Goal: Task Accomplishment & Management: Manage account settings

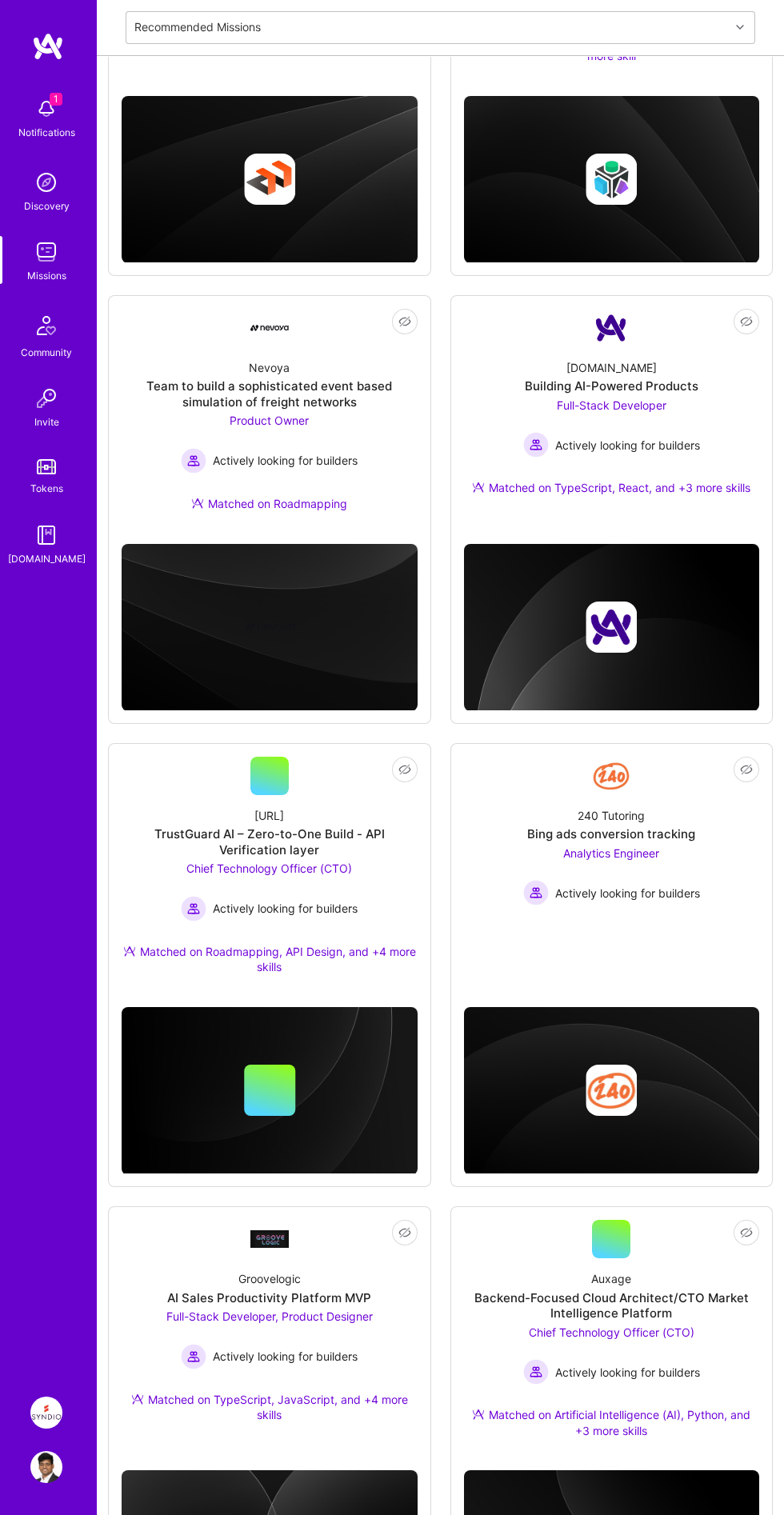
scroll to position [412, 0]
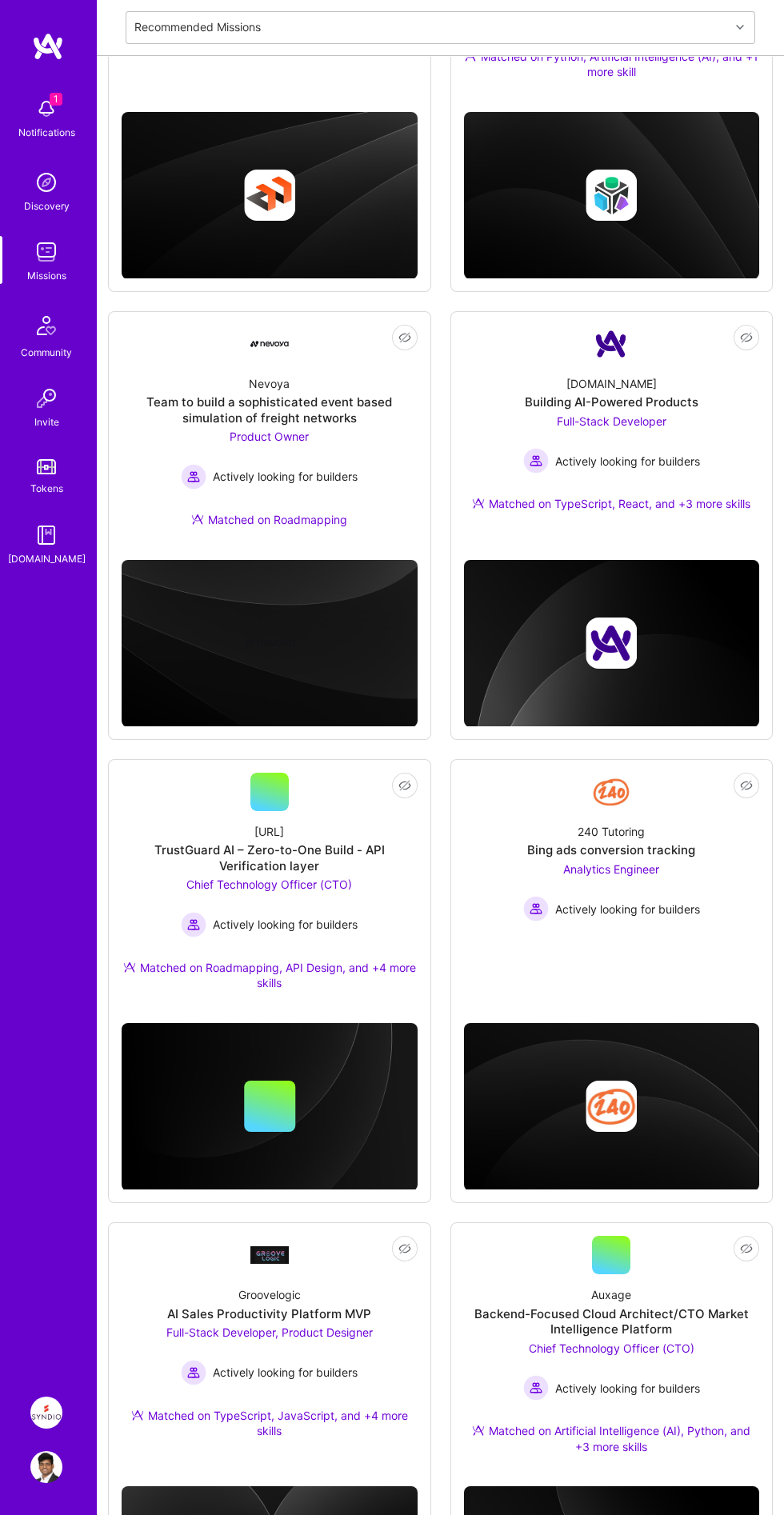
click at [45, 113] on img at bounding box center [46, 109] width 32 height 32
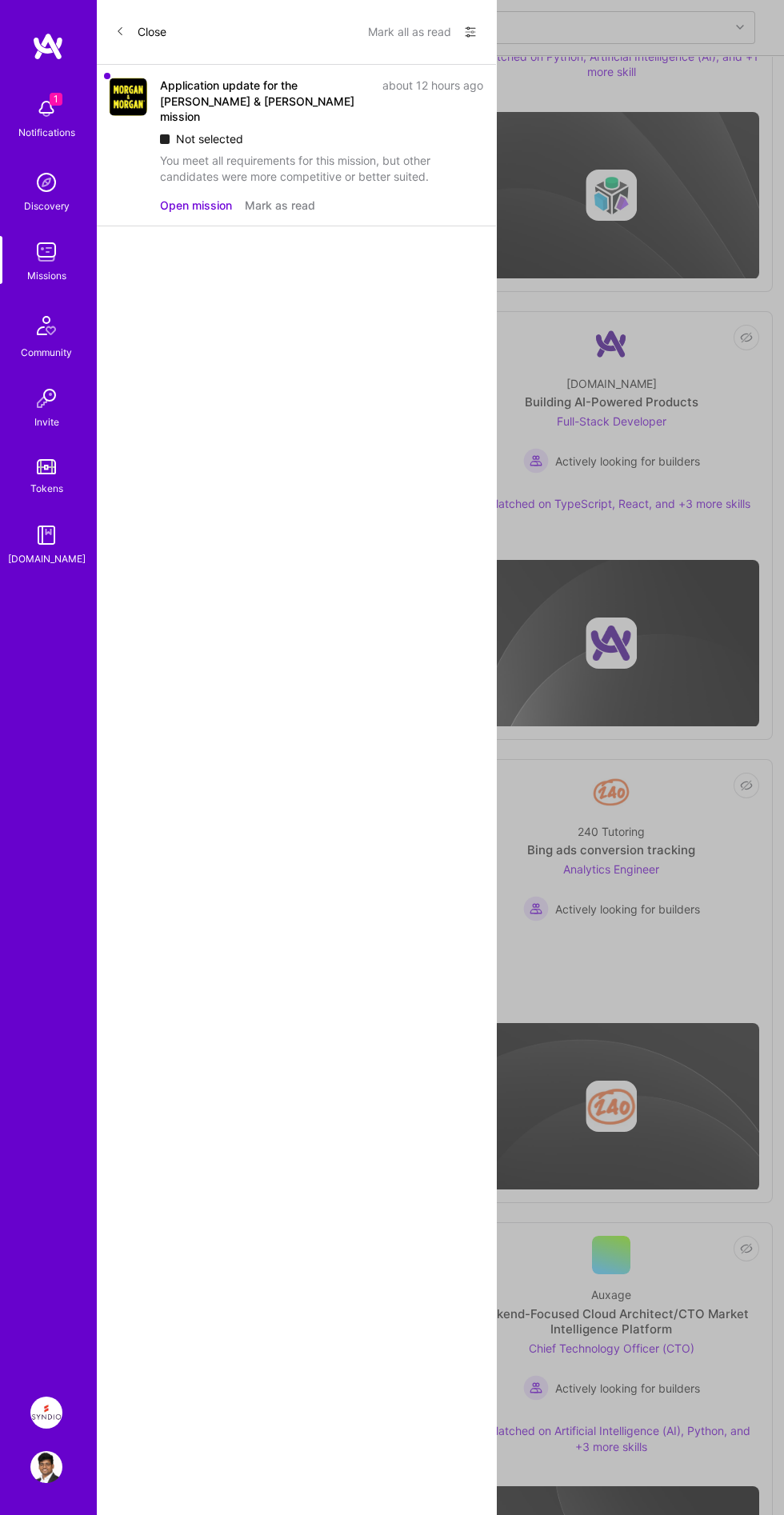
click at [54, 261] on img at bounding box center [46, 252] width 32 height 32
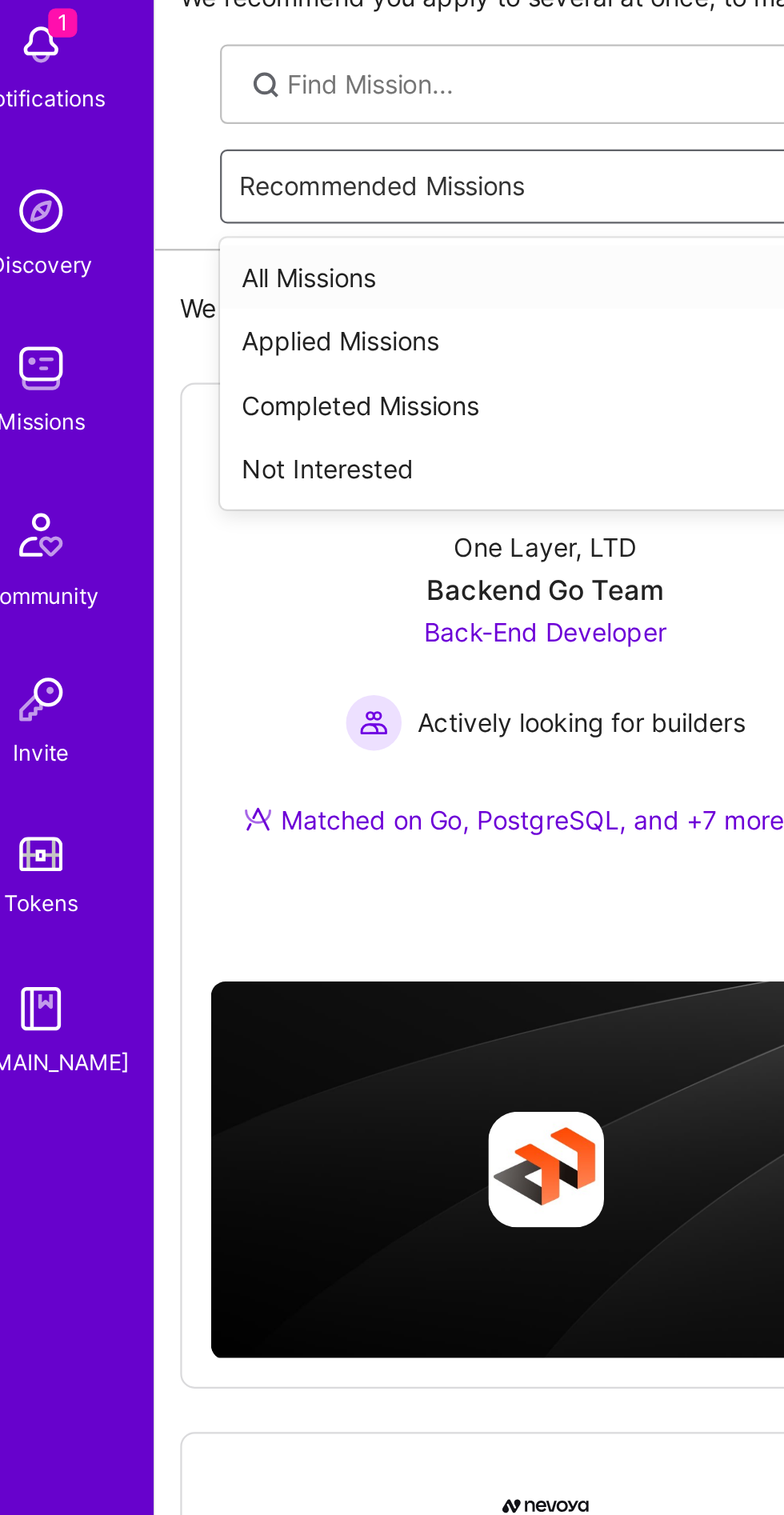
click at [244, 266] on div "Completed Missions" at bounding box center [439, 268] width 629 height 29
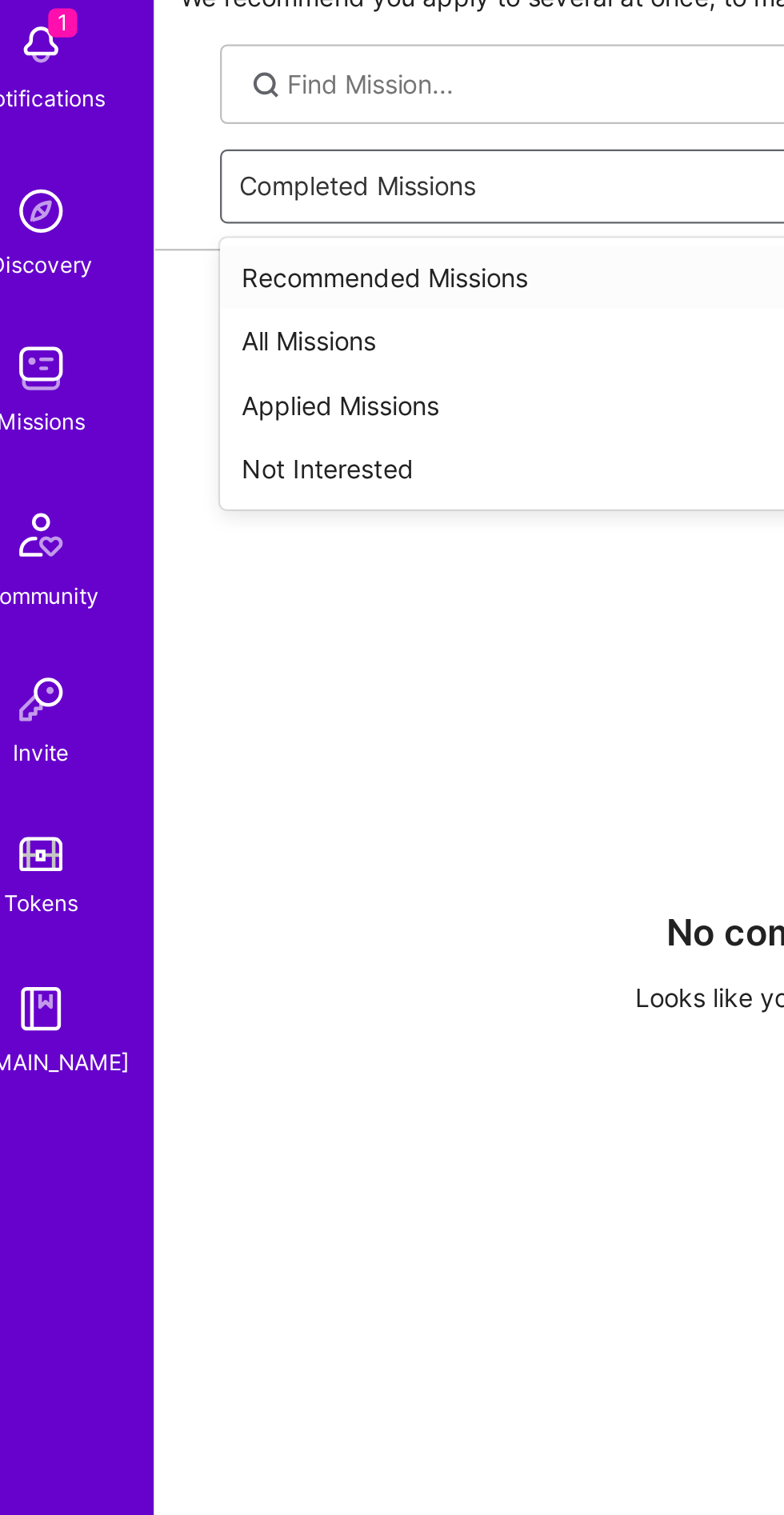
click at [223, 235] on div "All Missions" at bounding box center [439, 240] width 629 height 29
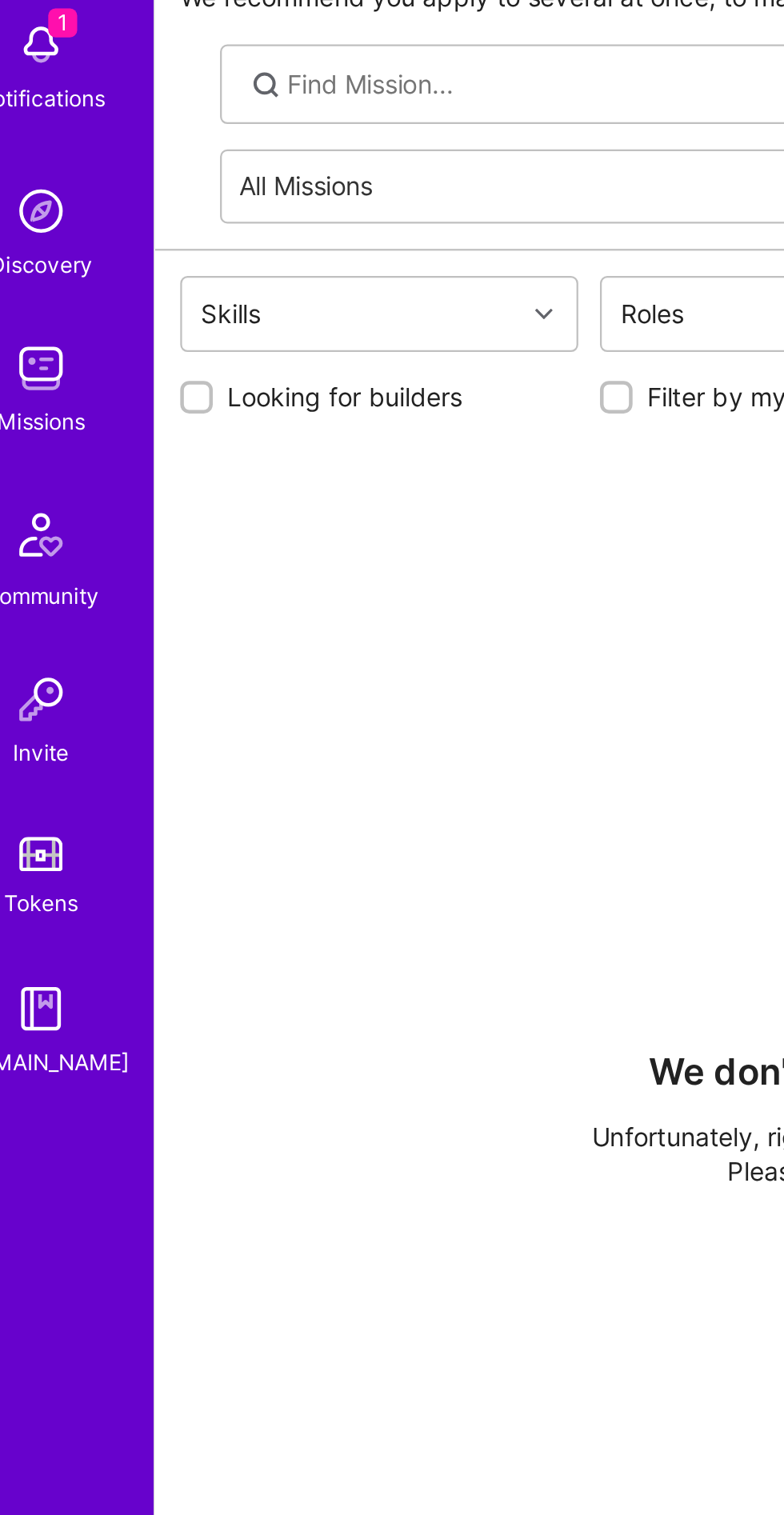
click at [350, 733] on div "We don't have any new missions Unfortunately, right now we don't have any new m…" at bounding box center [440, 997] width 664 height 1212
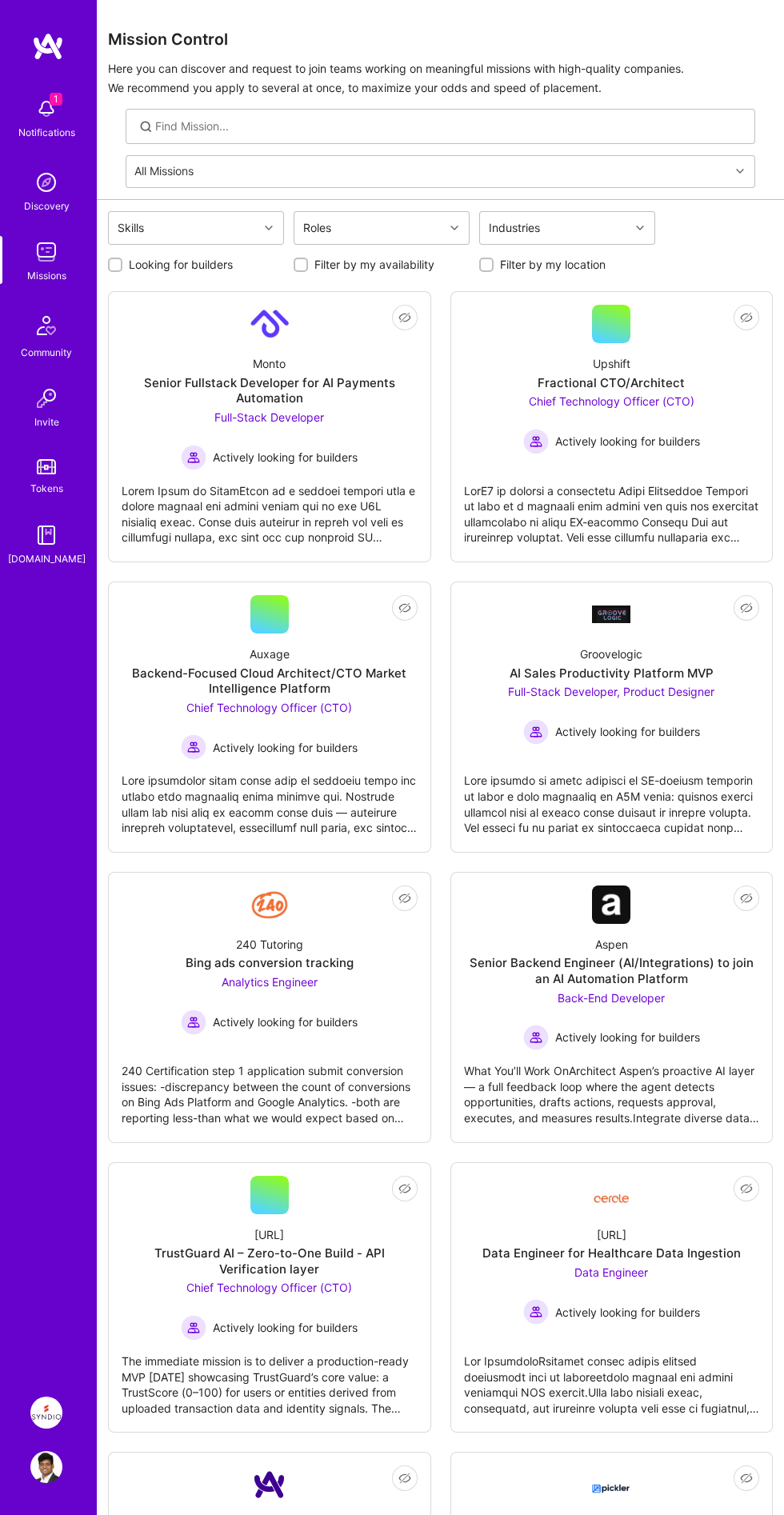
click at [38, 1410] on img at bounding box center [46, 1412] width 32 height 32
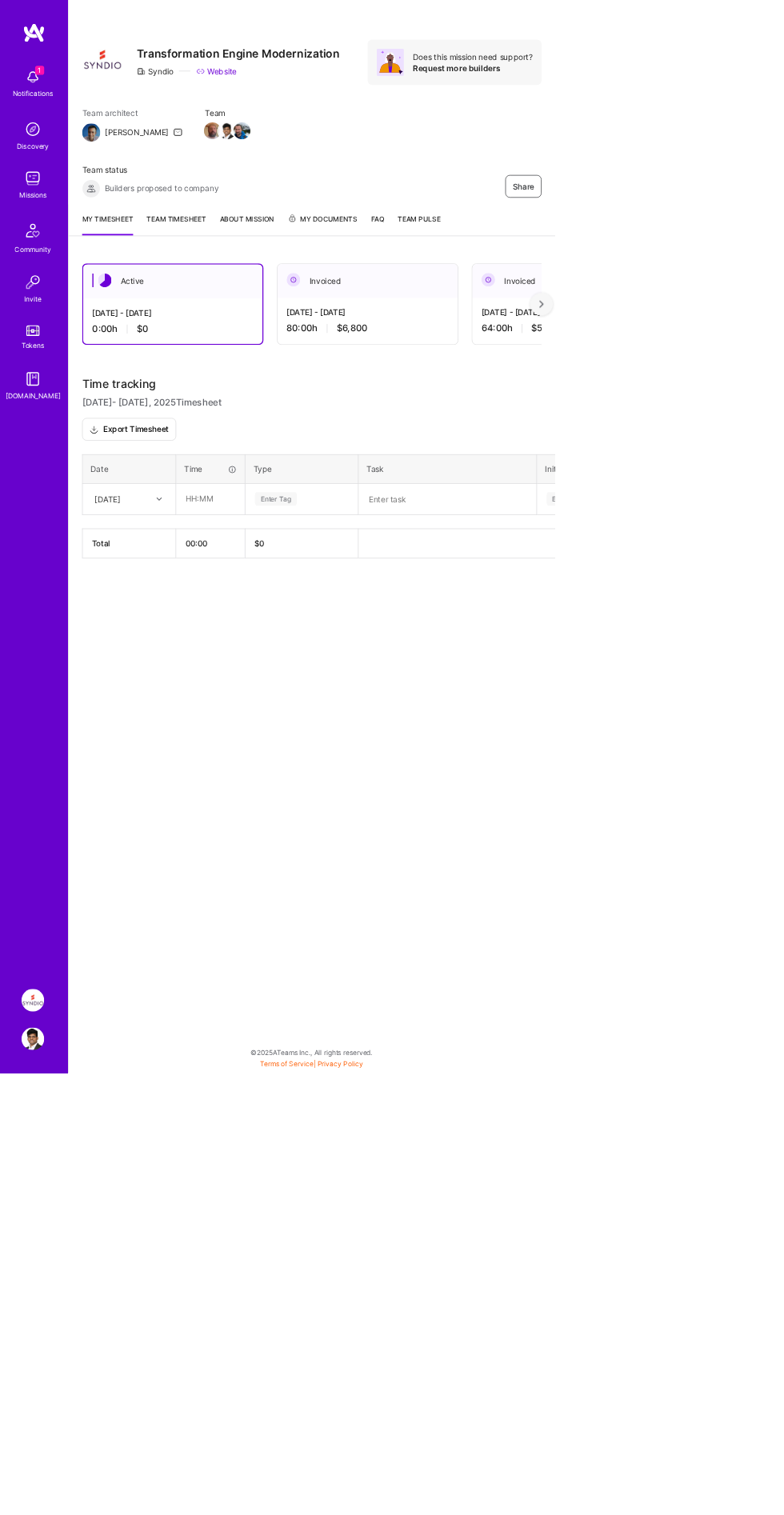
click at [270, 319] on link "Team timesheet" at bounding box center [249, 318] width 84 height 31
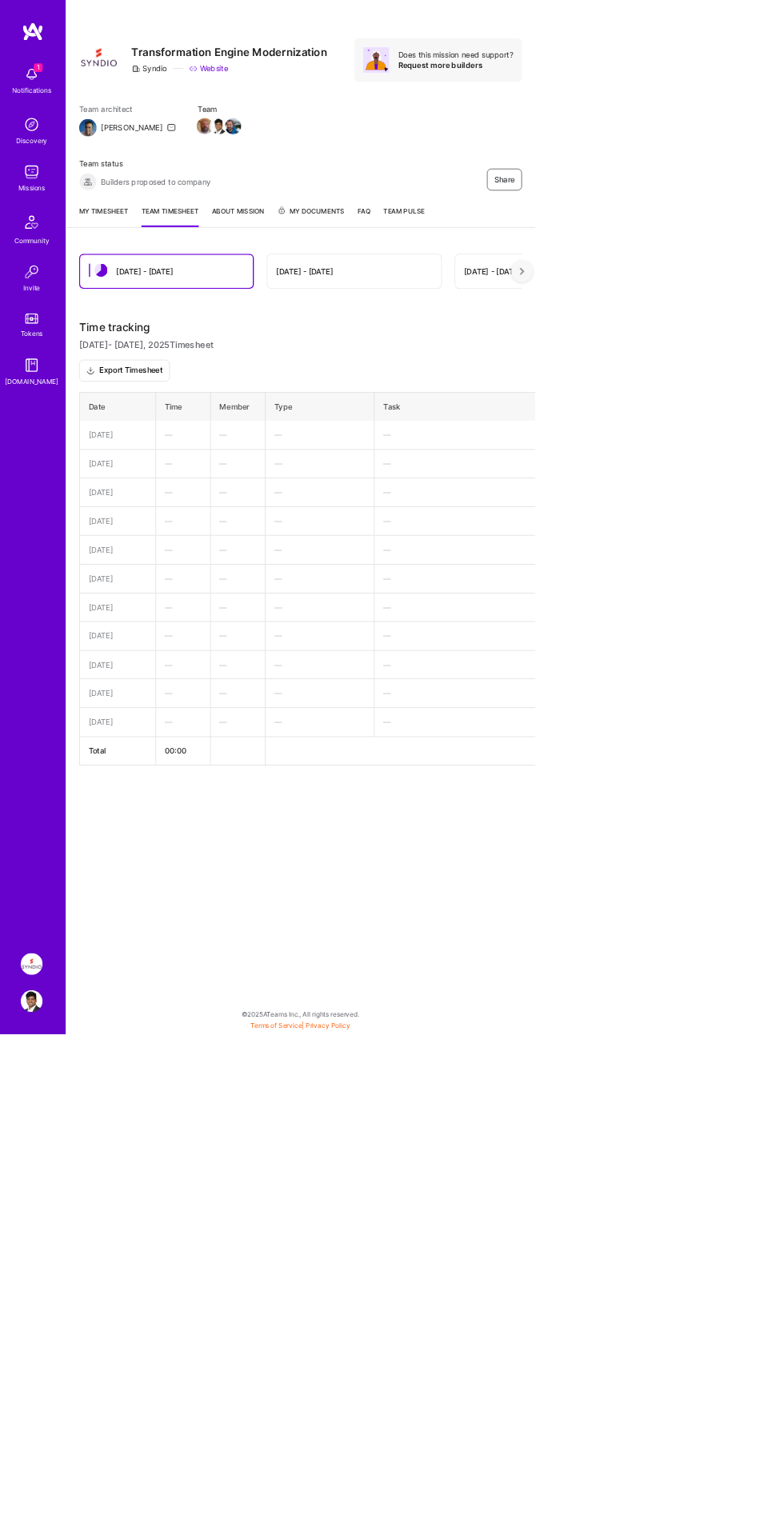
click at [43, 132] on div "Notifications" at bounding box center [46, 132] width 57 height 16
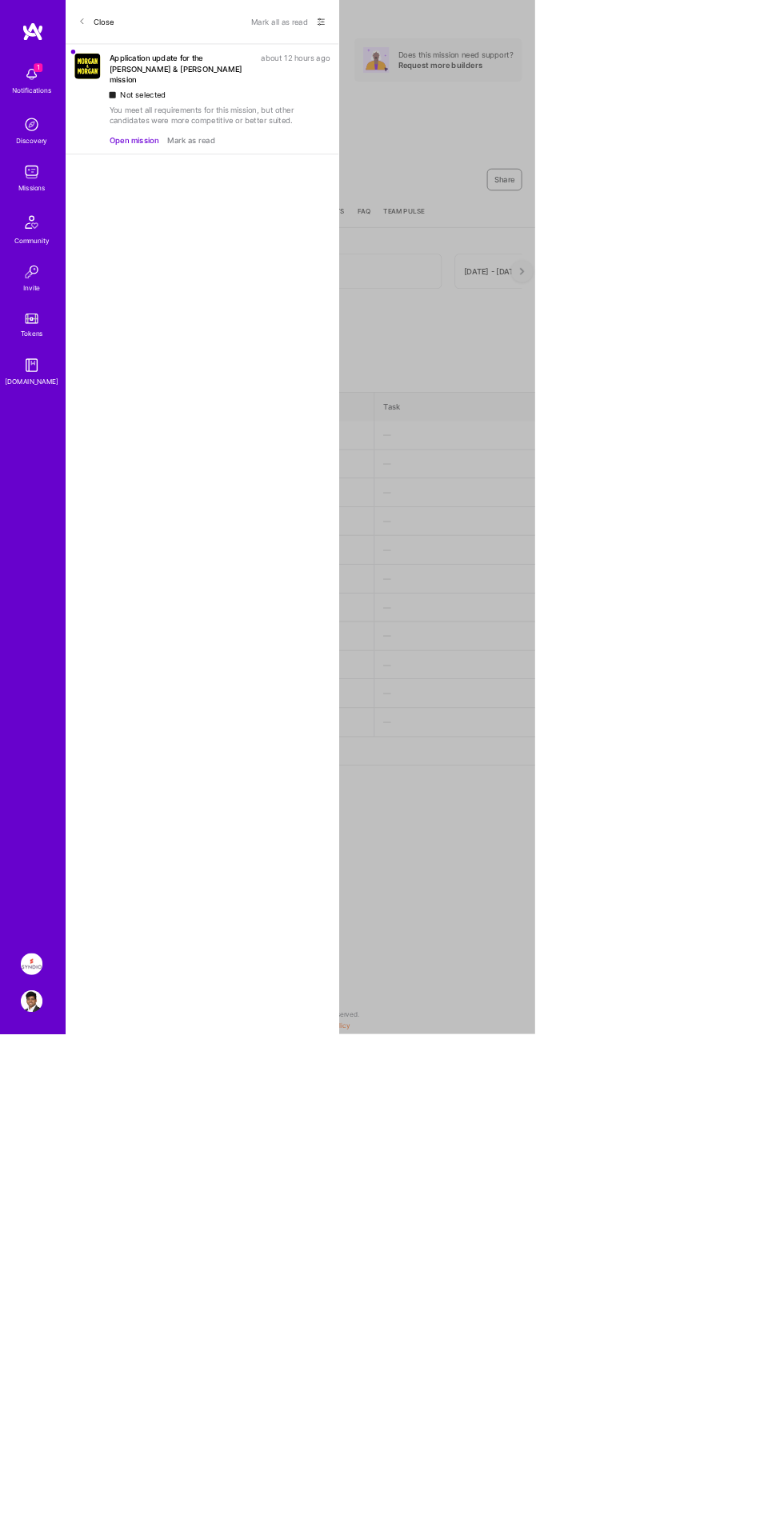
click at [162, 198] on button "Open mission" at bounding box center [195, 205] width 72 height 16
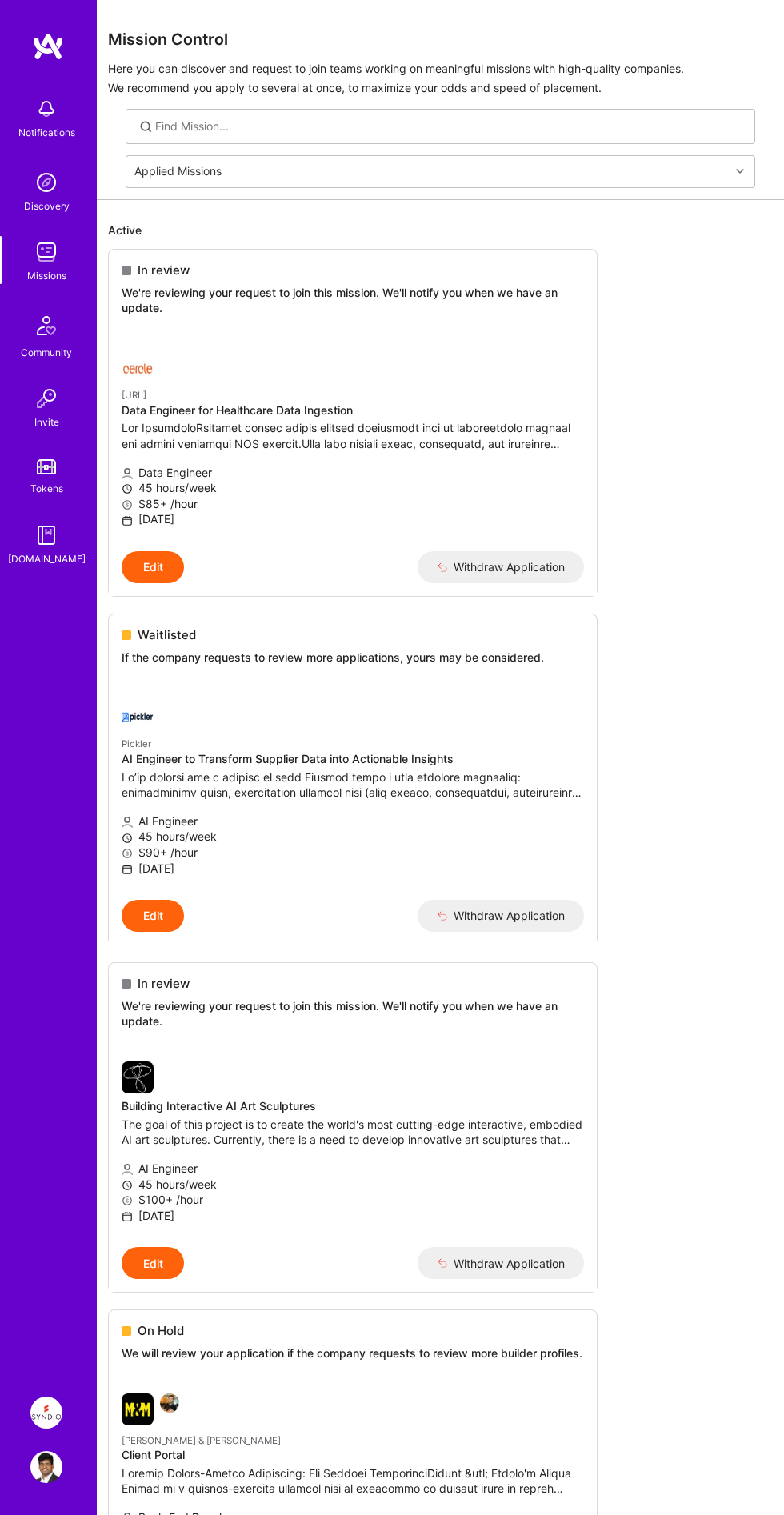
click at [21, 178] on link "Discovery" at bounding box center [46, 191] width 99 height 48
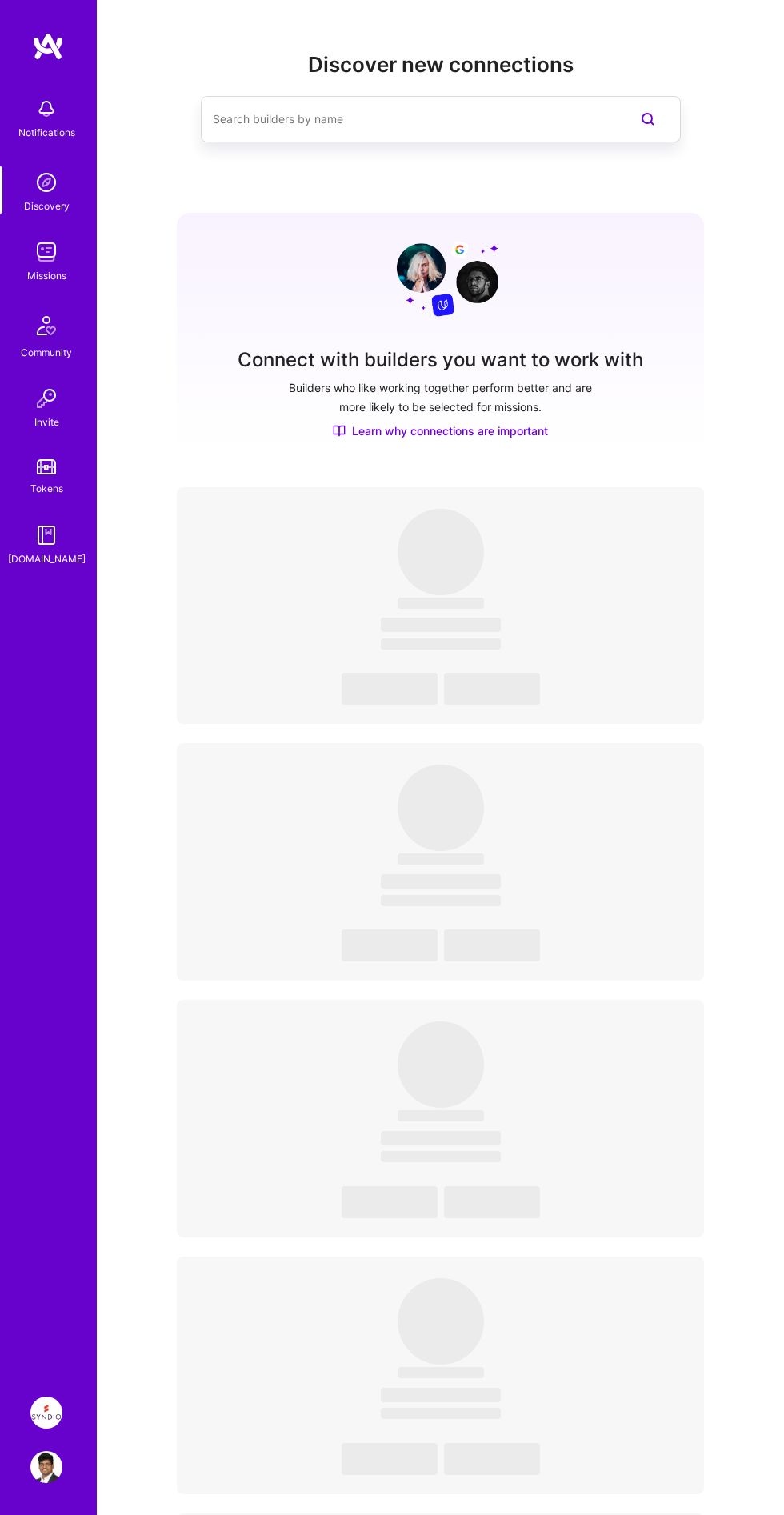
click at [29, 201] on div "Discovery" at bounding box center [46, 206] width 45 height 16
click at [50, 276] on div "Missions" at bounding box center [47, 275] width 40 height 16
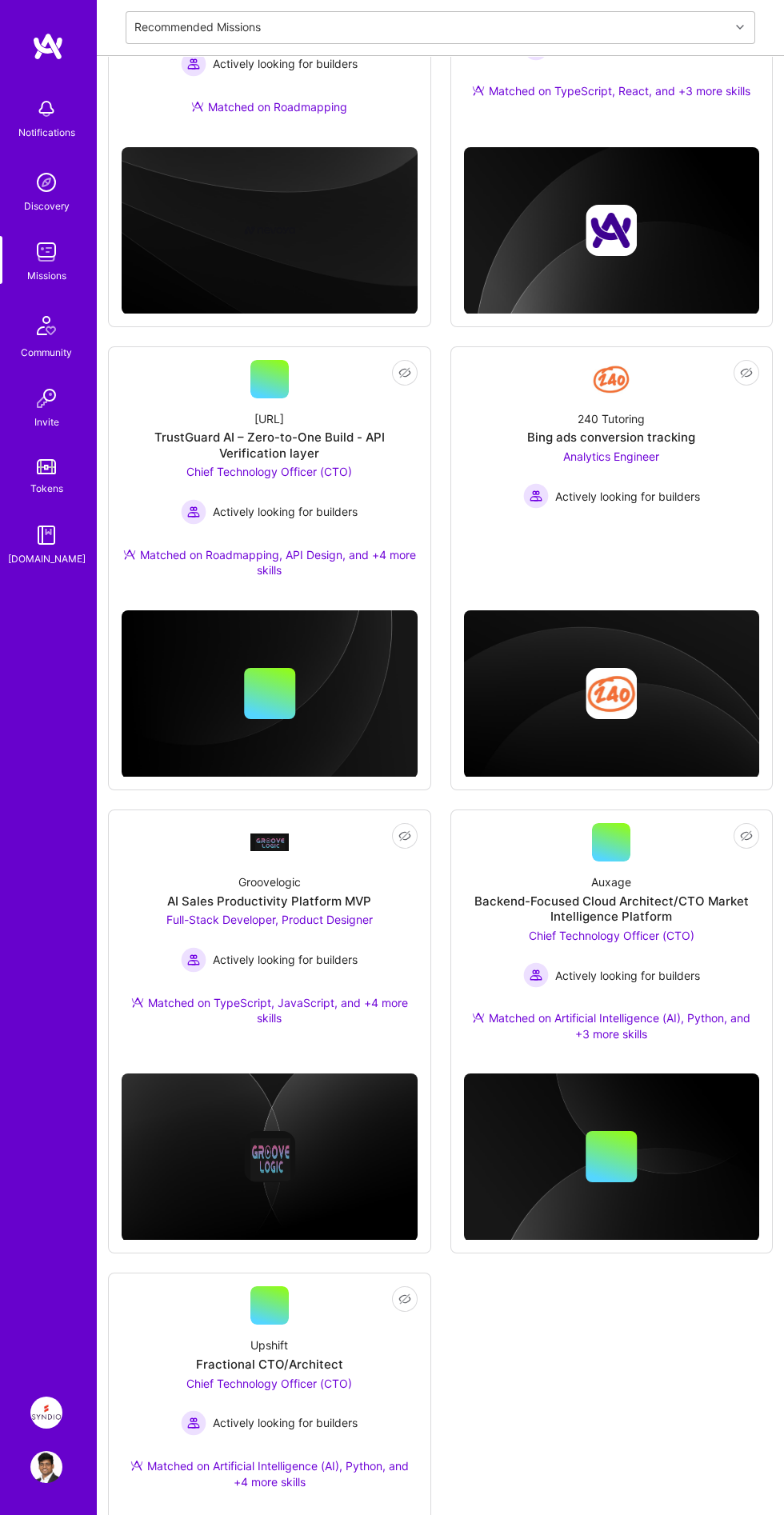
scroll to position [918, 0]
